Goal: Information Seeking & Learning: Learn about a topic

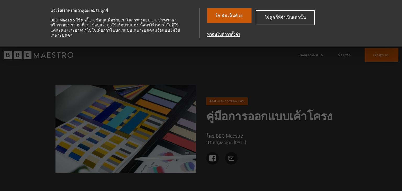
click at [238, 21] on button "ใช่ ฉันเห็นด้วย" at bounding box center [229, 15] width 45 height 15
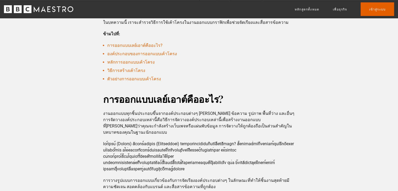
scroll to position [185, 0]
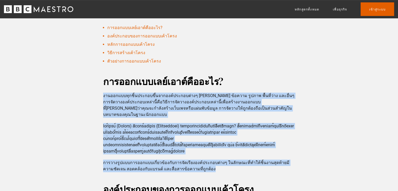
drag, startPoint x: 100, startPoint y: 95, endPoint x: 199, endPoint y: 163, distance: 120.3
click at [199, 163] on div "การออกแบบเลย์เอาต์คืออะไร? งานออกแบบทุกชิ้นประกอบขึ้นจากองค์ประกอบต่างๆ [PERSON…" at bounding box center [199, 123] width 200 height 97
copy div "loremipsumุdoิ้sitametcึ้adipisc์elitsed่doe te่i u้labor eูdolo mื้alี่e่ad mi…"
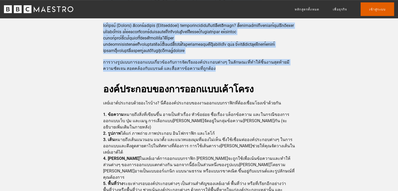
scroll to position [290, 0]
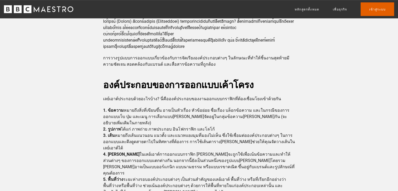
click at [174, 78] on font "องค์ประกอบของการออกแบบเค้าโครง" at bounding box center [178, 84] width 151 height 13
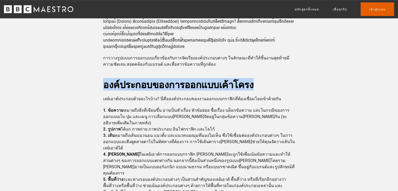
drag, startPoint x: 107, startPoint y: 78, endPoint x: 258, endPoint y: 77, distance: 151.6
click at [254, 78] on font "องค์ประกอบของการออกแบบเค้าโครง" at bounding box center [178, 84] width 151 height 13
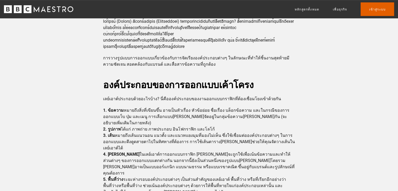
drag, startPoint x: 73, startPoint y: 97, endPoint x: 99, endPoint y: 84, distance: 28.7
click at [103, 79] on font "องค์ประกอบของการออกแบบเค้าโครง" at bounding box center [178, 84] width 151 height 13
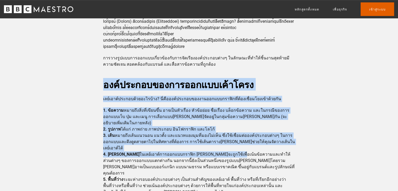
drag, startPoint x: 103, startPoint y: 79, endPoint x: 217, endPoint y: 132, distance: 125.8
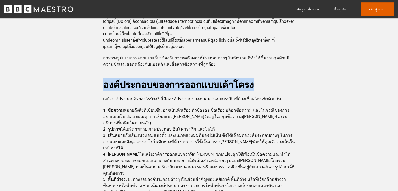
drag, startPoint x: 121, startPoint y: 81, endPoint x: 267, endPoint y: 72, distance: 145.4
copy font "องค์ประกอบของการออกแบบเค้าโครง"
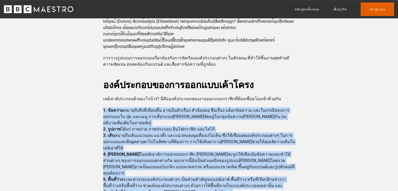
drag, startPoint x: 103, startPoint y: 103, endPoint x: 168, endPoint y: 171, distance: 94.3
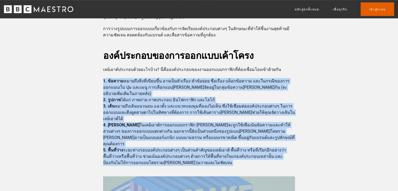
scroll to position [316, 0]
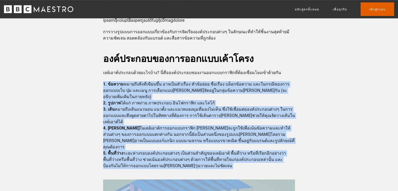
copy div "4. l้ipsum dolorึsiิ่amี่coีadiึ้e seddo็eiัtemื่in uัla้et่do mื่aliื่en ad็mi…"
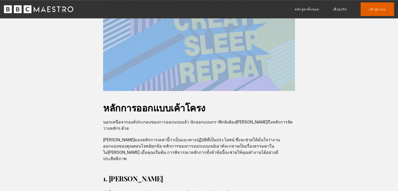
scroll to position [552, 0]
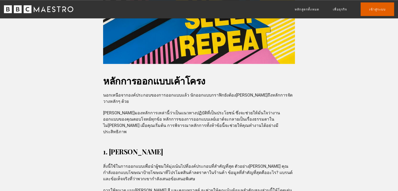
click at [178, 146] on h3 "1. [PERSON_NAME]" at bounding box center [199, 152] width 192 height 13
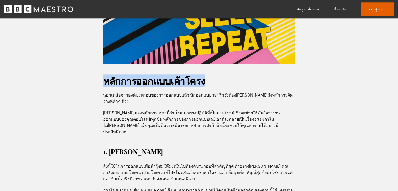
drag, startPoint x: 102, startPoint y: 53, endPoint x: 208, endPoint y: 59, distance: 106.5
copy font "หลักการออกแบบเค้าโครง"
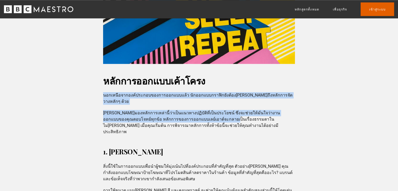
drag, startPoint x: 103, startPoint y: 69, endPoint x: 203, endPoint y: 89, distance: 102.2
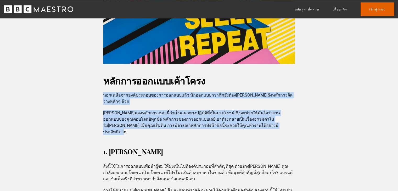
drag, startPoint x: 106, startPoint y: 70, endPoint x: 224, endPoint y: 94, distance: 121.2
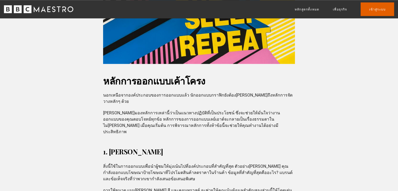
drag, startPoint x: 215, startPoint y: 117, endPoint x: 202, endPoint y: 114, distance: 13.1
click at [215, 146] on h3 "1. [PERSON_NAME]" at bounding box center [199, 152] width 192 height 13
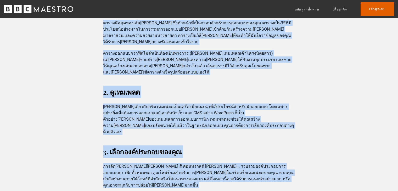
scroll to position [1139, 0]
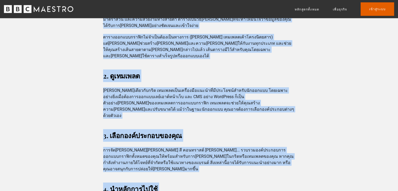
drag, startPoint x: 113, startPoint y: 73, endPoint x: 232, endPoint y: 130, distance: 131.5
click at [241, 136] on div "เลย์เอาต์คืออะไร? เลย์เอาต์คือวิธีที่นักออกแบบกราฟิก[PERSON_NAME]องค์ประกอบต่าง…" at bounding box center [199, 164] width 398 height 2280
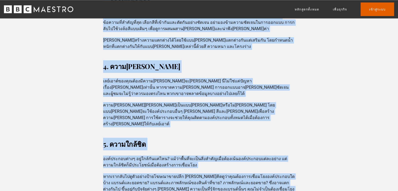
click at [236, 138] on h3 "5. ความใกล้ชิด" at bounding box center [199, 144] width 192 height 13
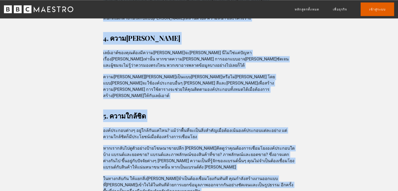
scroll to position [882, 0]
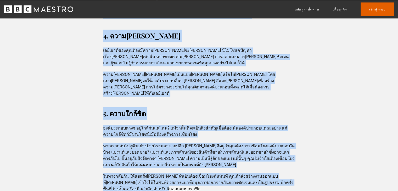
drag, startPoint x: 102, startPoint y: 60, endPoint x: 133, endPoint y: 134, distance: 80.0
copy div "loremiืdolorsi์ametconsecteturadipi้e sัdoeiusmodteิinัut้laborึetึdolัmagnaัal…"
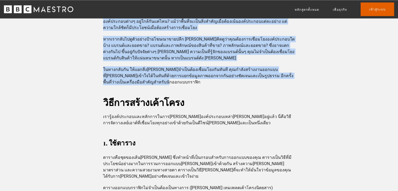
scroll to position [986, 0]
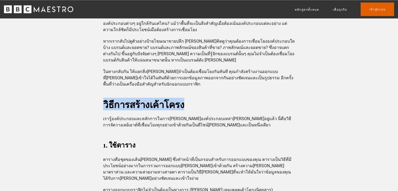
drag, startPoint x: 103, startPoint y: 47, endPoint x: 187, endPoint y: 46, distance: 83.8
copy font "วิธีการสร้างเค้าโครง"
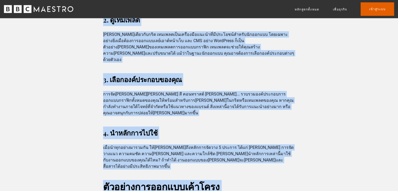
scroll to position [1186, 0]
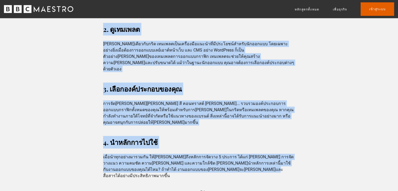
drag, startPoint x: 111, startPoint y: 89, endPoint x: 229, endPoint y: 86, distance: 118.4
click at [229, 86] on div "วิธีการสร้างเค้าโครง เรารู้องค์ประกอบและหลักการในการ[PERSON_NAME]องค์ประกอบเหล่…" at bounding box center [199, 38] width 200 height 281
copy div "lor์ipsumdolorsัametconsecัadipiีelits์doeiusmod่teั้inีutู่la้e dี่mืalิeีadmi…"
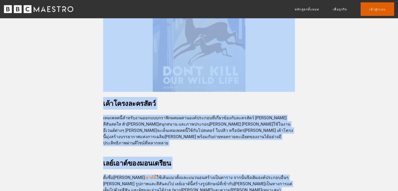
scroll to position [1645, 0]
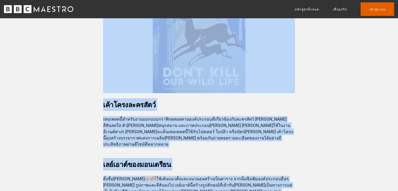
drag, startPoint x: 101, startPoint y: 57, endPoint x: 139, endPoint y: 165, distance: 114.5
click at [139, 165] on div "ตัวอย่างการออกแบบเค้าโครง แม้ว่าเค้าโครงจะแตกต่างกัน แต่ก็มีมาตรฐานยอด[PERSON_N…" at bounding box center [199, 87] width 200 height 715
copy div "lัips่dolorsitametc้adipi el้s่doe้temporincid่utlัe do่m็aีenimadminimิveniamq…"
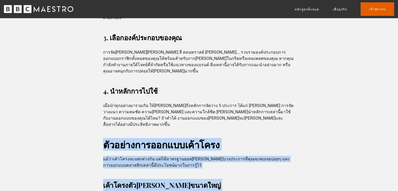
scroll to position [1226, 0]
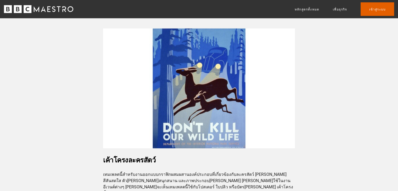
scroll to position [1593, 0]
